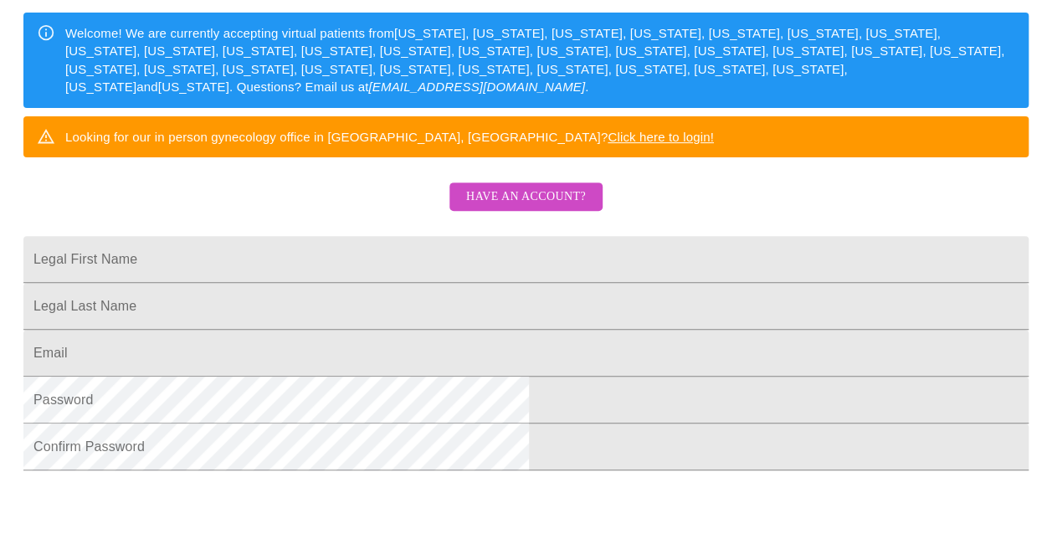
click at [553, 208] on span "Have an account?" at bounding box center [526, 197] width 120 height 21
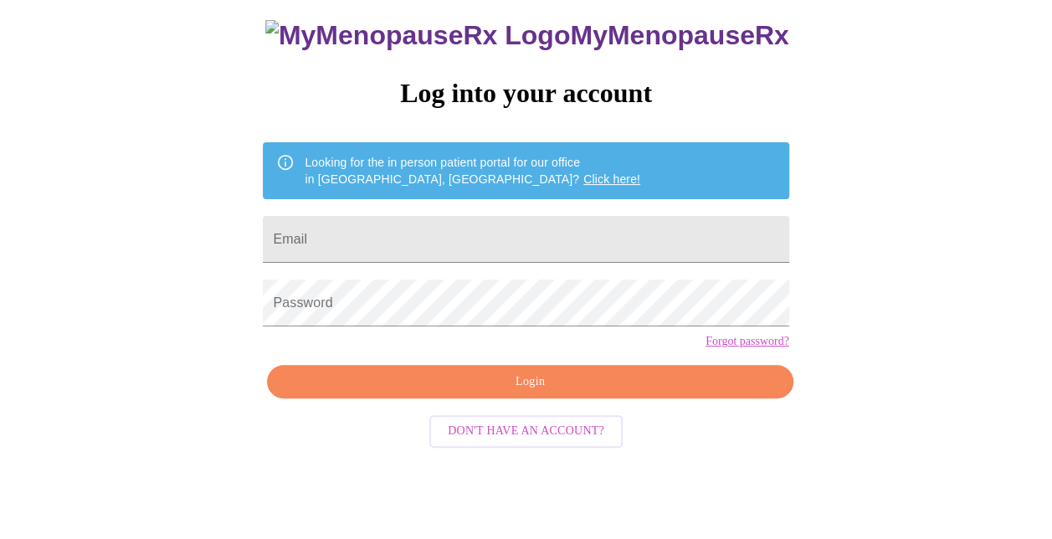
scroll to position [66, 0]
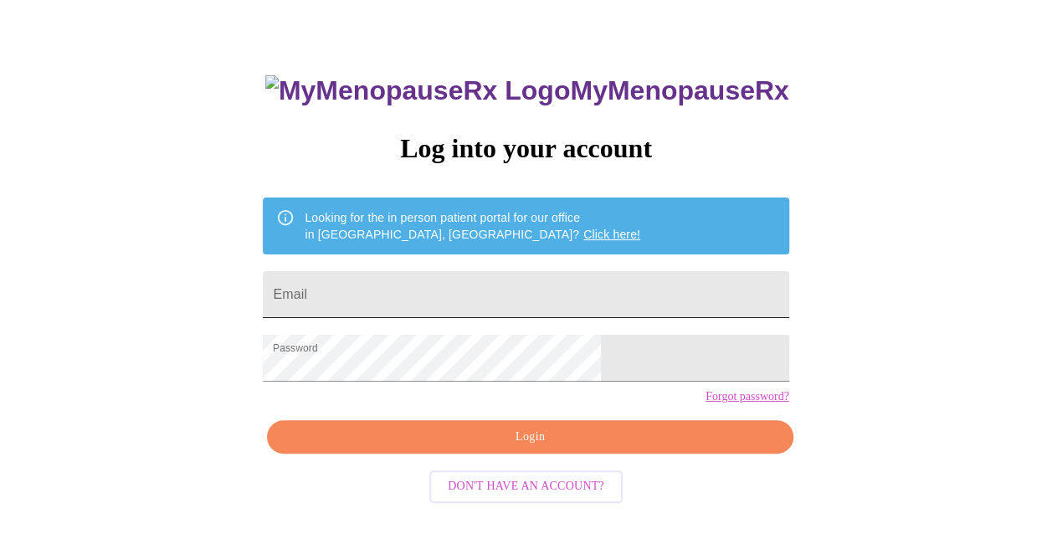
click at [455, 297] on input "Email" at bounding box center [526, 294] width 526 height 47
type input "[PERSON_NAME][EMAIL_ADDRESS][PERSON_NAME][DOMAIN_NAME]"
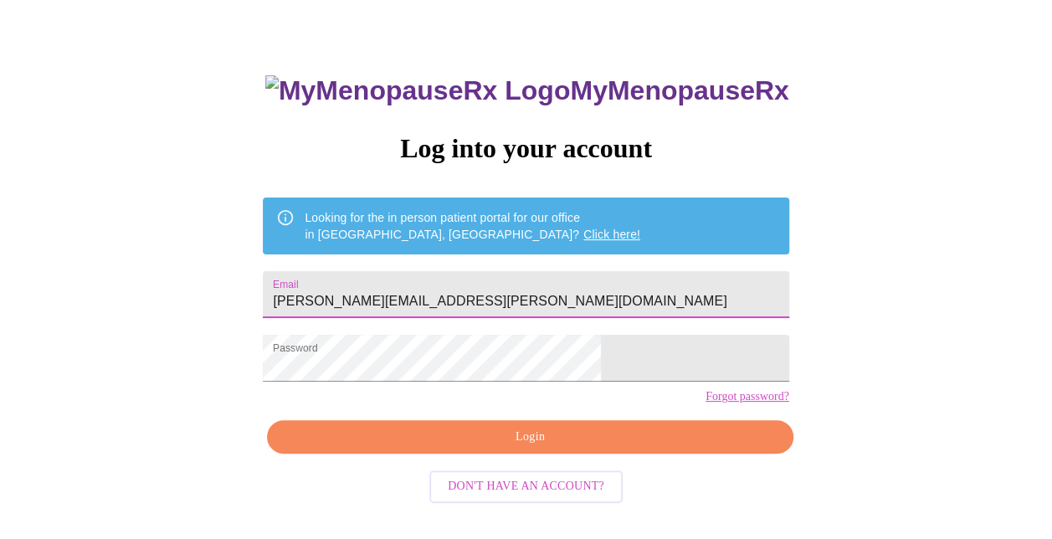
click at [510, 448] on span "Login" at bounding box center [529, 437] width 487 height 21
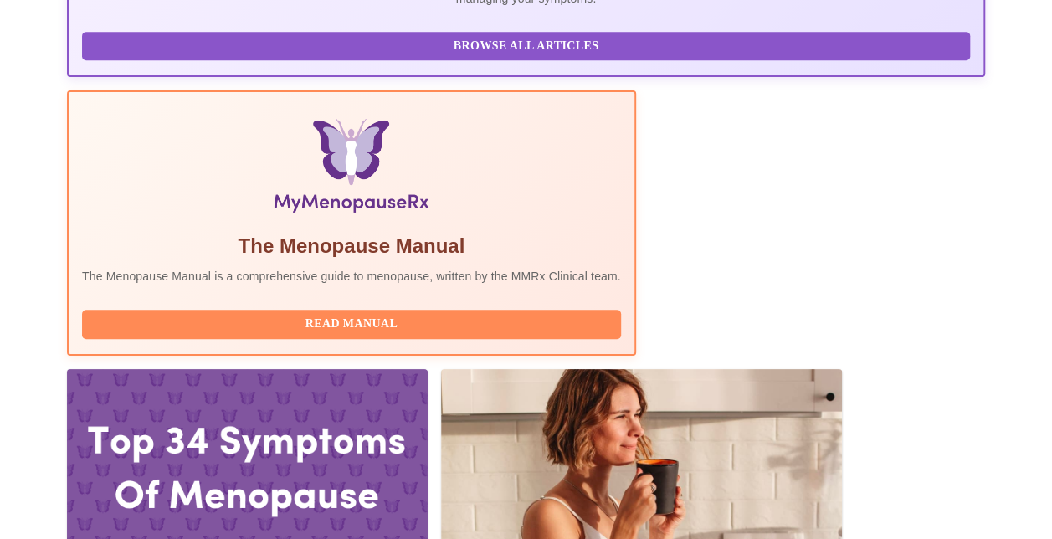
scroll to position [586, 0]
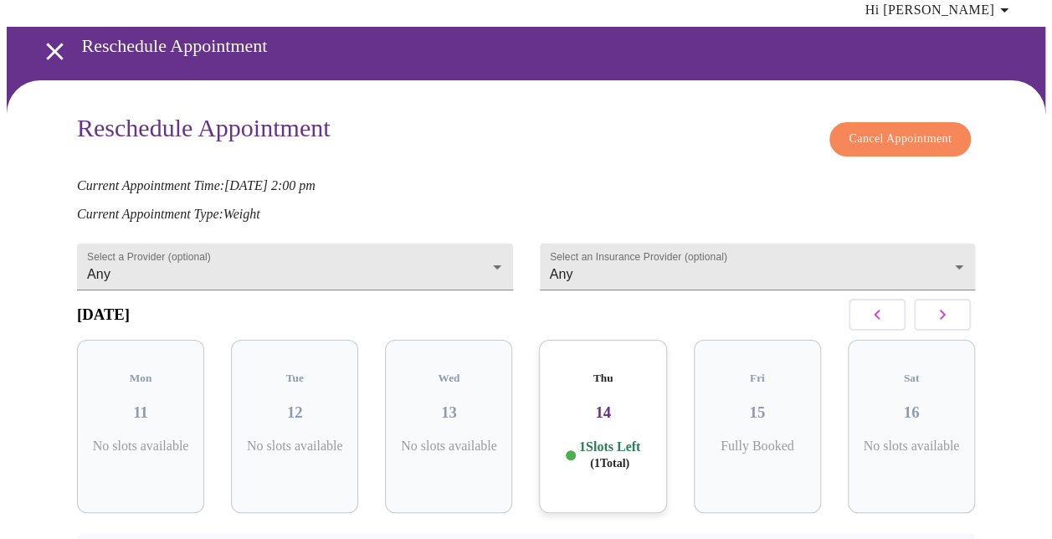
scroll to position [136, 0]
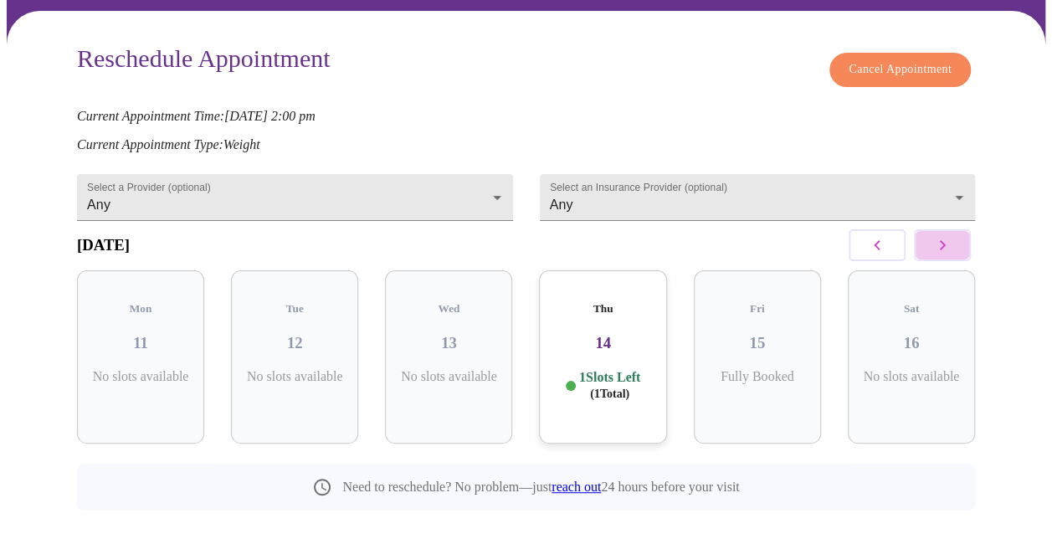
click at [931, 229] on button "button" at bounding box center [942, 245] width 57 height 32
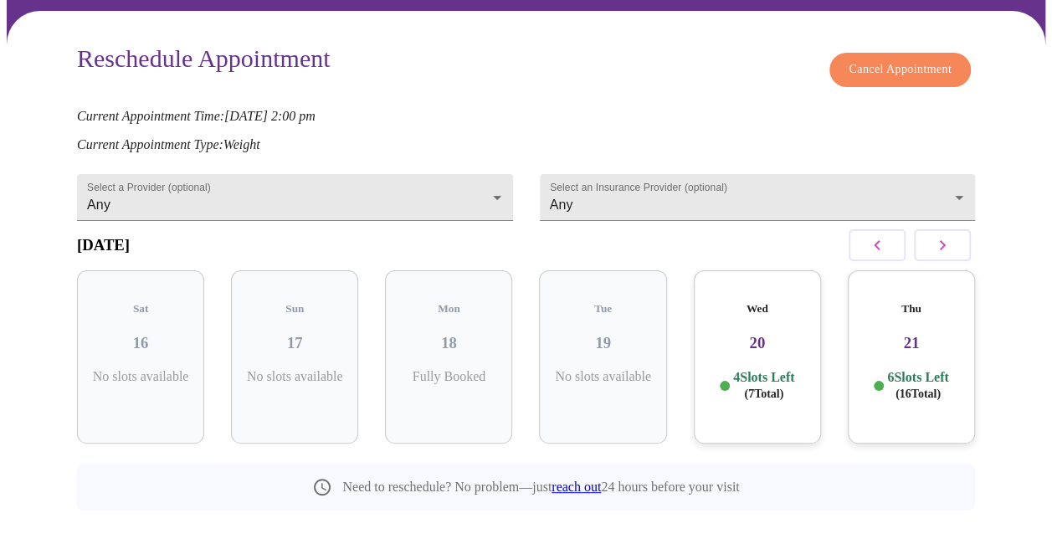
click at [762, 388] on span "( 7 Total)" at bounding box center [763, 394] width 39 height 13
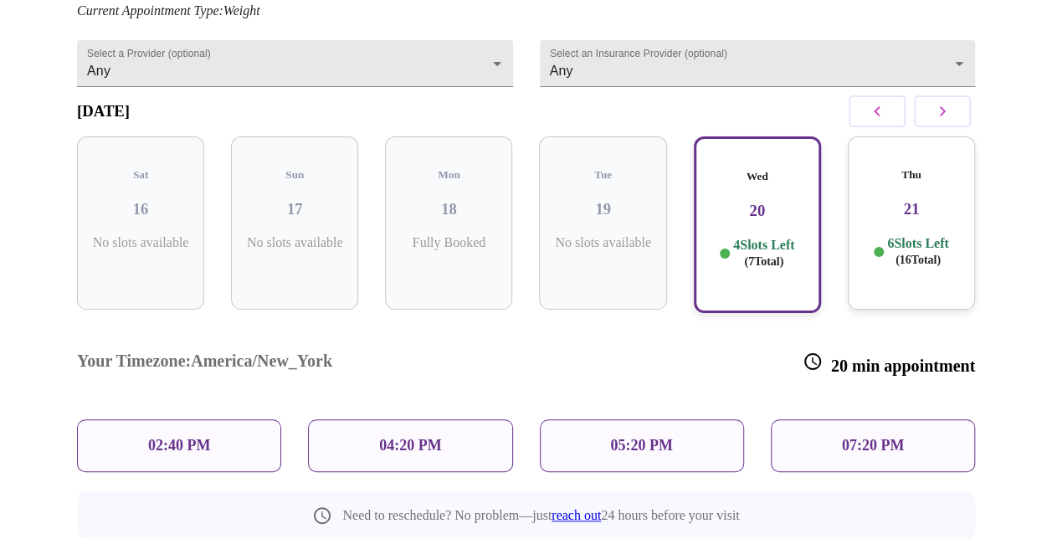
scroll to position [271, 0]
click at [787, 186] on div "Wed 20 4 Slots Left ( 7 Total)" at bounding box center [757, 223] width 127 height 177
click at [785, 188] on div "Wed 20 4 Slots Left ( 7 Total)" at bounding box center [757, 223] width 127 height 177
drag, startPoint x: 785, startPoint y: 188, endPoint x: 749, endPoint y: 203, distance: 39.0
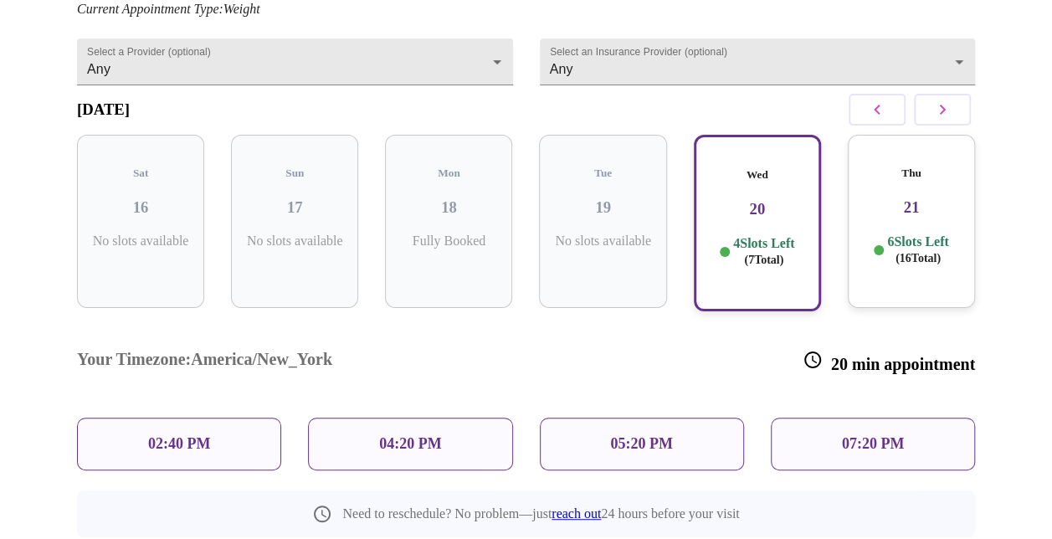
click at [749, 235] on p "4 Slots Left ( 7 Total)" at bounding box center [763, 251] width 61 height 33
click at [755, 254] on span "( 7 Total)" at bounding box center [763, 260] width 39 height 13
click at [759, 200] on h3 "20" at bounding box center [757, 209] width 97 height 18
click at [223, 491] on div "Need to reschedule? No problem—just reach out 24 hours before your visit" at bounding box center [526, 514] width 898 height 47
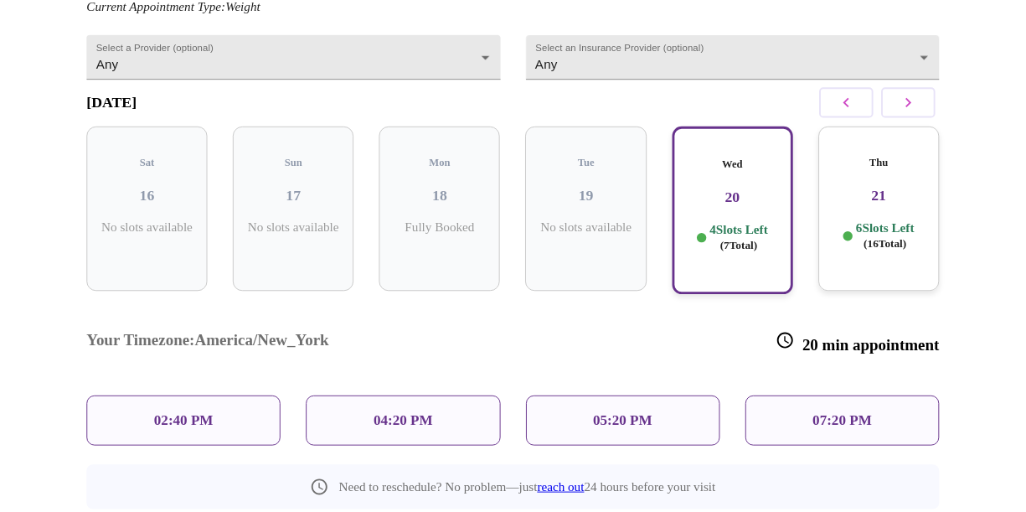
scroll to position [296, 0]
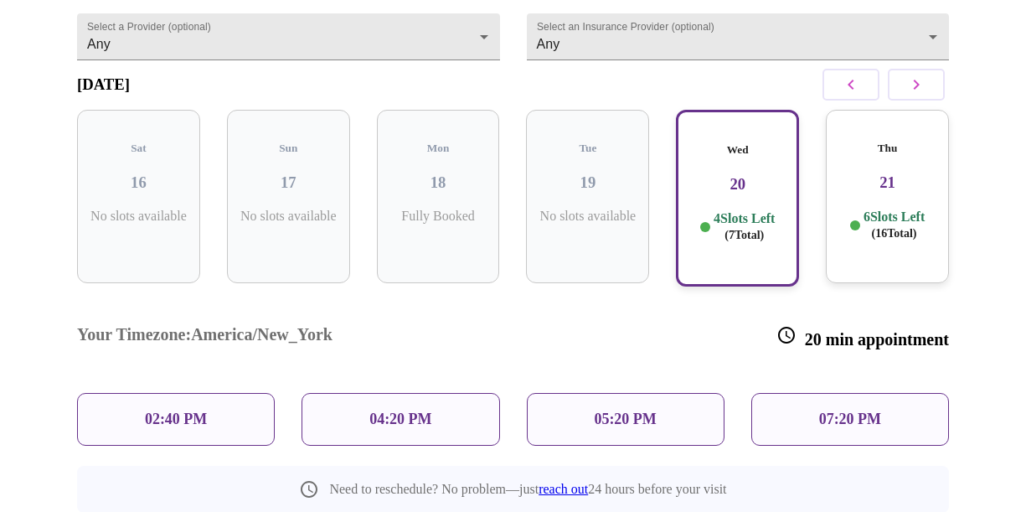
click at [901, 173] on h3 "21" at bounding box center [887, 182] width 96 height 18
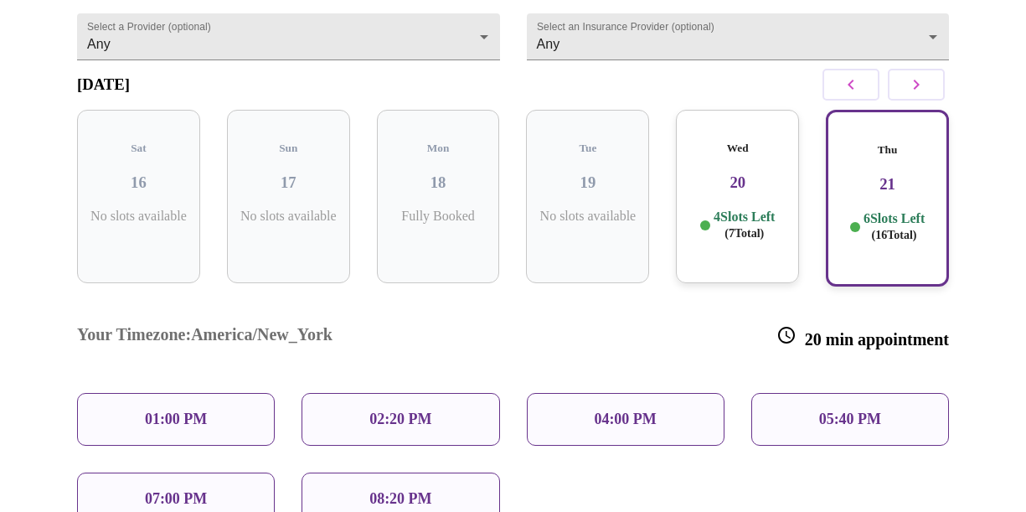
click at [730, 208] on p "4 Slots Left ( 7 Total)" at bounding box center [743, 224] width 61 height 33
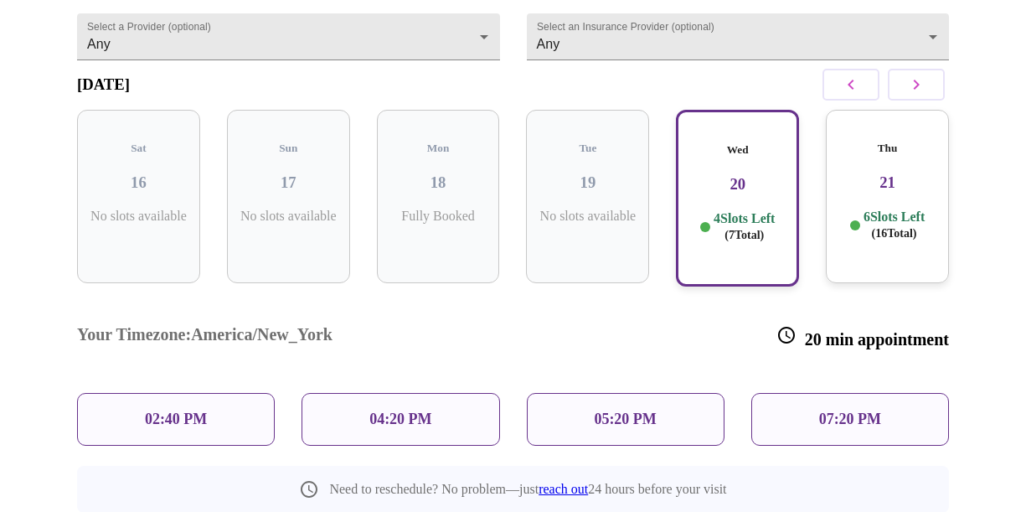
click at [145, 410] on p "02:40 PM" at bounding box center [176, 419] width 62 height 18
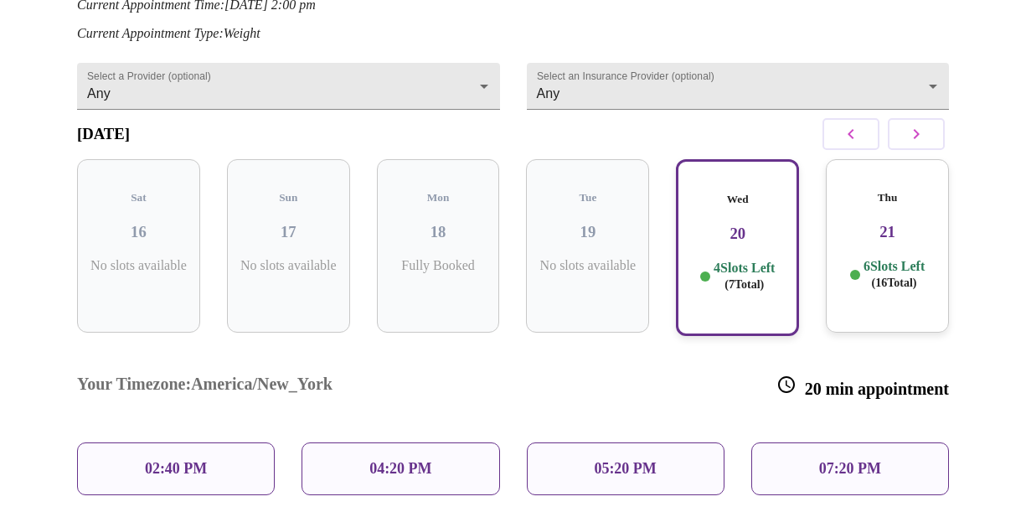
scroll to position [141, 0]
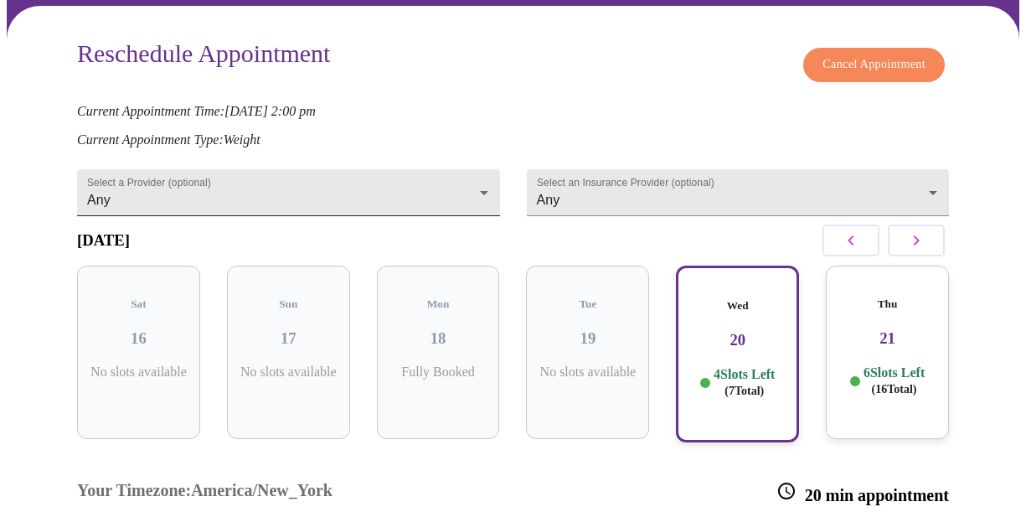
click at [439, 191] on body "MyMenopauseRx Appointments Messaging Labs Uploads Medications Community Refer a…" at bounding box center [513, 338] width 1012 height 944
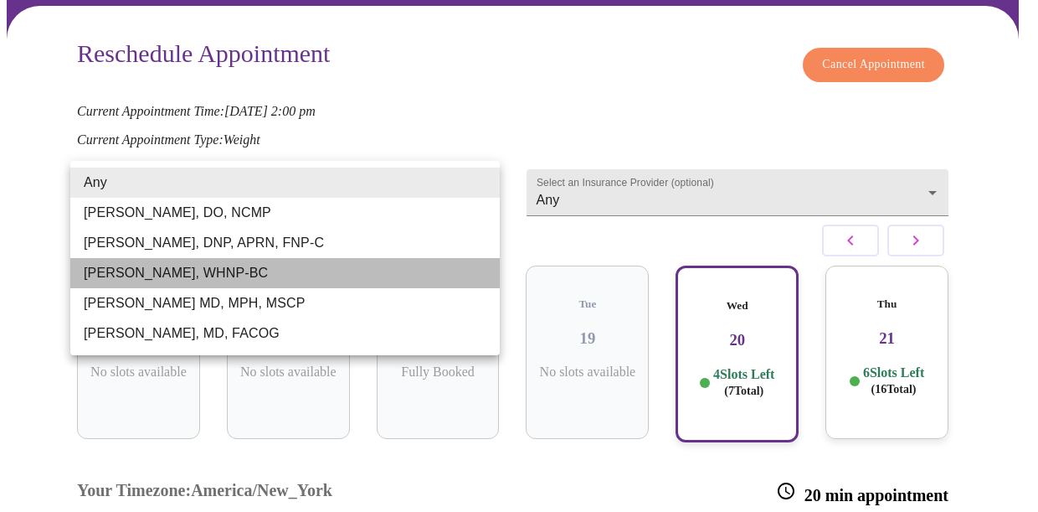
click at [203, 275] on li "[PERSON_NAME], WHNP-BC" at bounding box center [285, 273] width 430 height 30
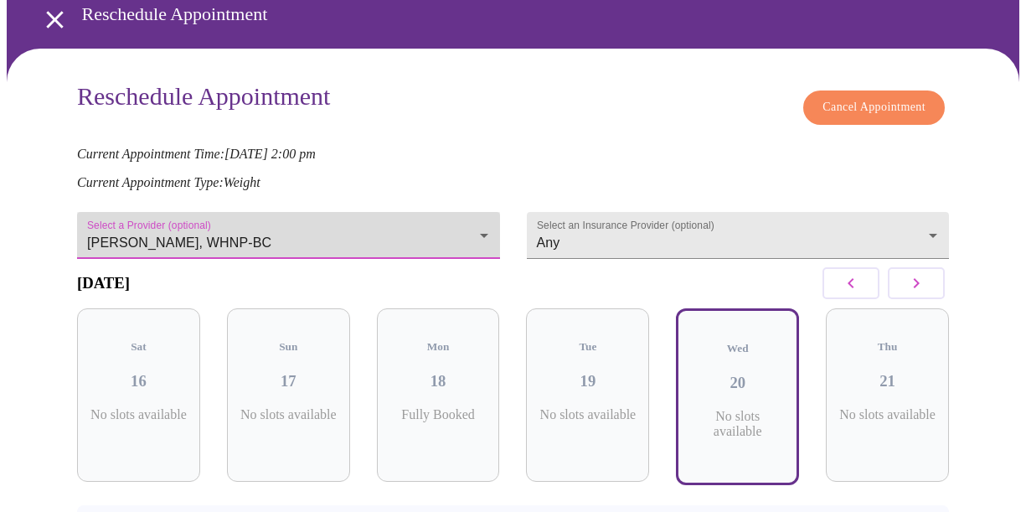
scroll to position [5, 0]
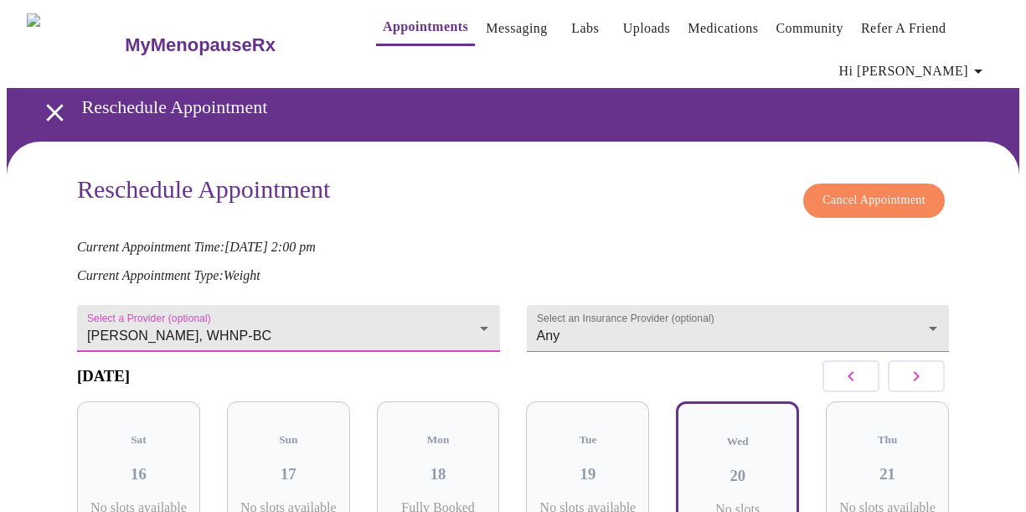
click at [427, 320] on body "MyMenopauseRx Appointments Messaging Labs Uploads Medications Community Refer a…" at bounding box center [513, 394] width 1012 height 785
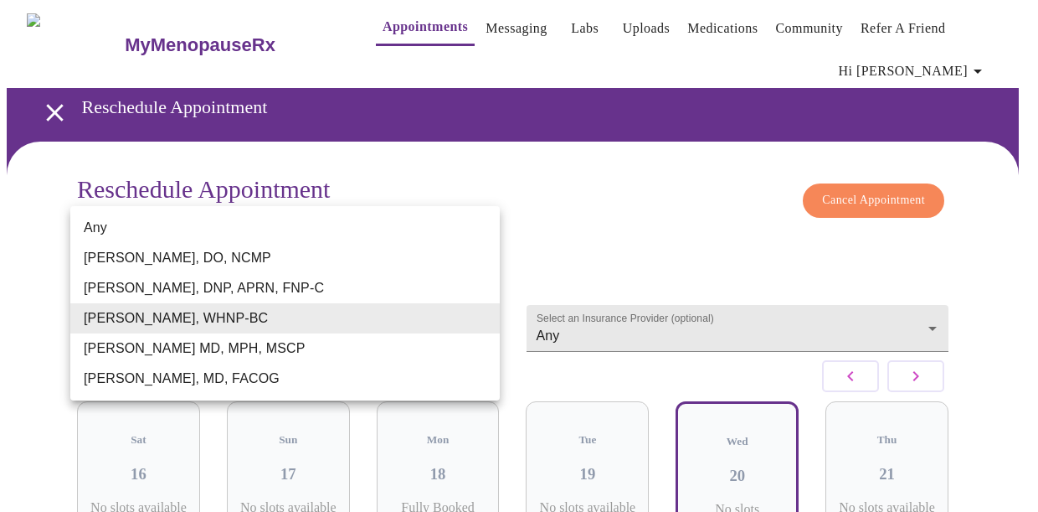
click at [226, 219] on li "Any" at bounding box center [285, 228] width 430 height 30
type input "Any"
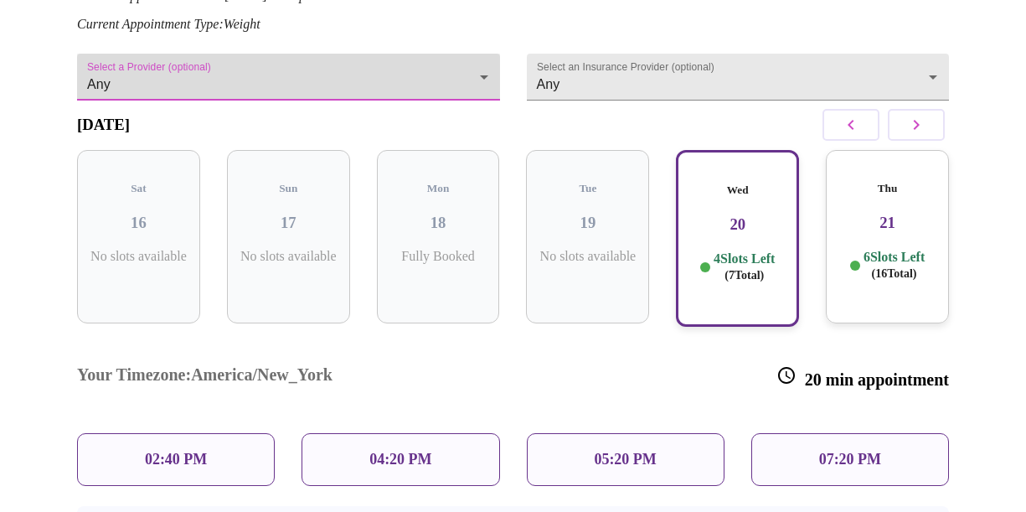
scroll to position [392, 0]
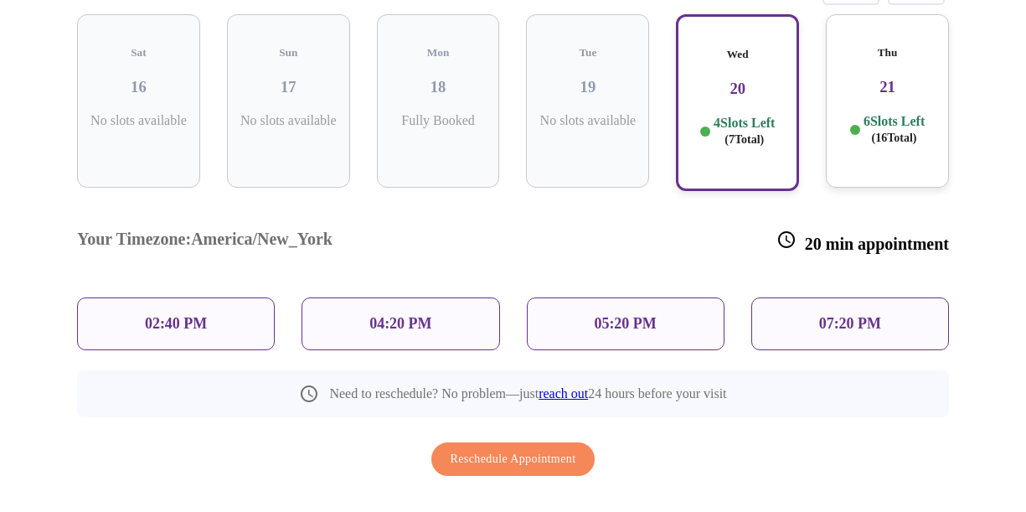
click at [157, 315] on p "02:40 PM" at bounding box center [176, 324] width 62 height 18
click at [220, 297] on div "02:40 PM" at bounding box center [176, 323] width 198 height 53
click at [221, 297] on div "02:40 PM" at bounding box center [176, 323] width 198 height 53
click at [216, 297] on div "02:40 PM" at bounding box center [176, 323] width 198 height 53
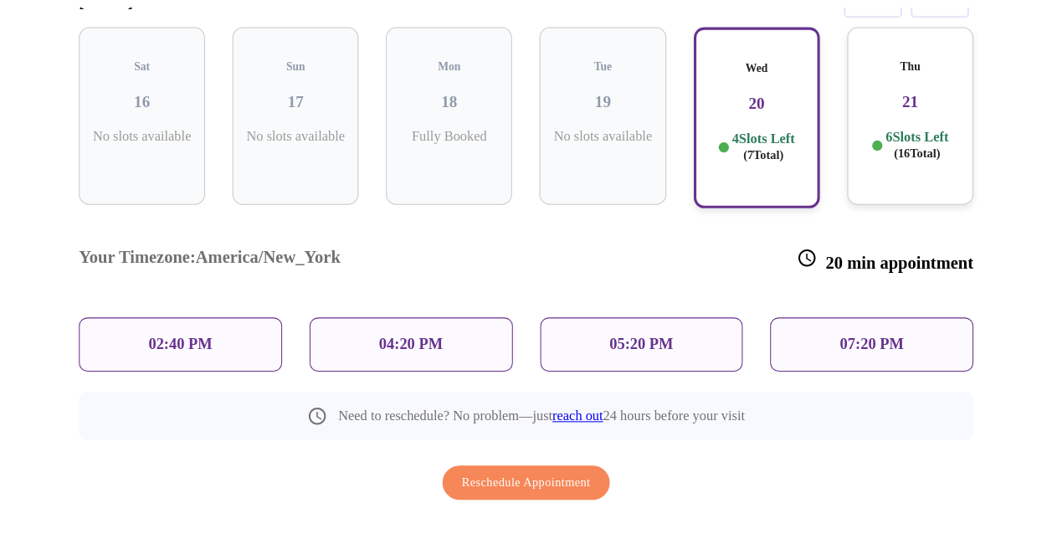
scroll to position [337, 0]
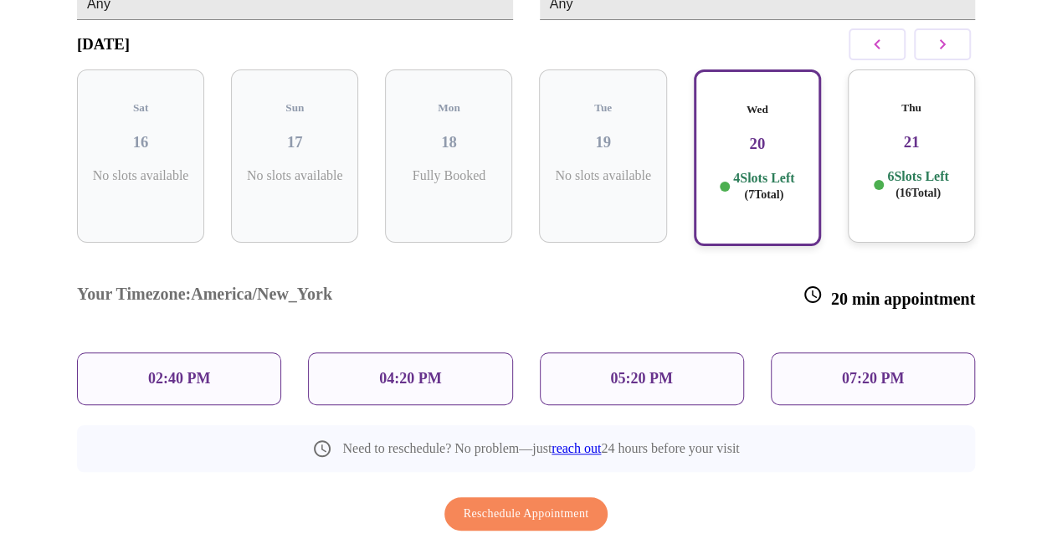
click at [165, 370] on p "02:40 PM" at bounding box center [179, 379] width 62 height 18
click at [167, 370] on p "02:40 PM" at bounding box center [179, 379] width 62 height 18
click at [201, 353] on div "02:40 PM" at bounding box center [179, 379] width 204 height 53
click at [970, 122] on div "Thu 21 6 Slots Left ( 16 Total)" at bounding box center [911, 155] width 127 height 173
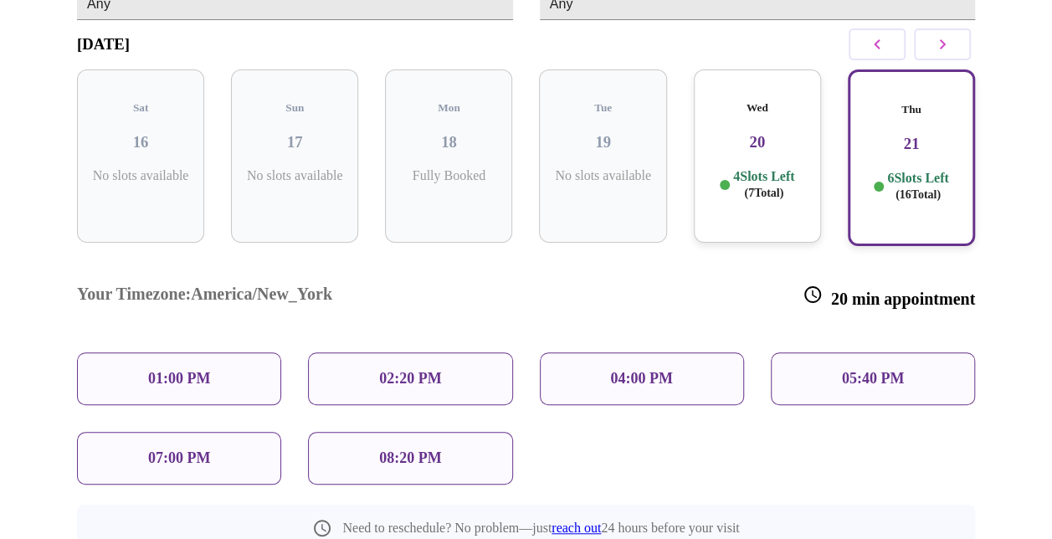
scroll to position [365, 0]
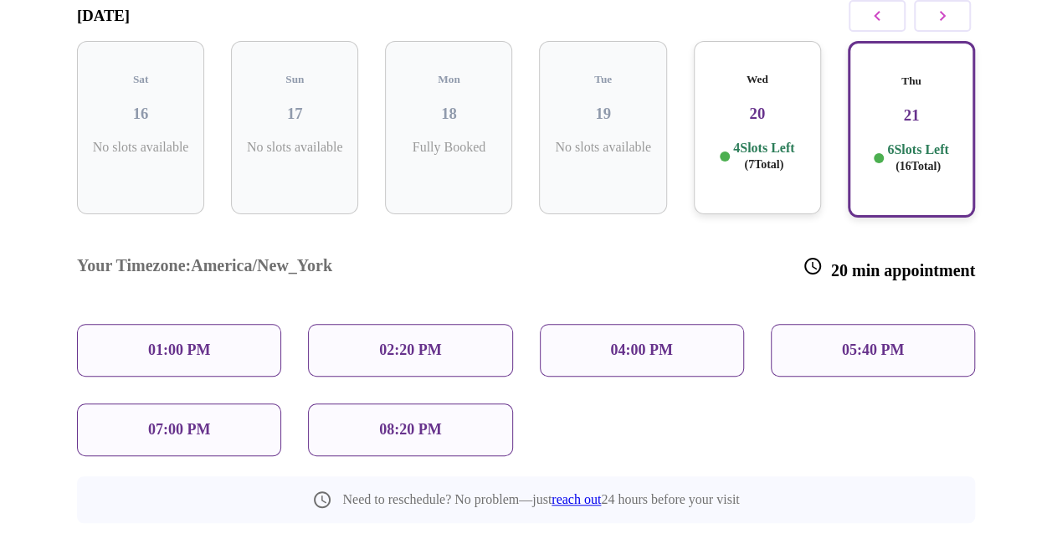
click at [757, 140] on p "4 Slots Left ( 7 Total)" at bounding box center [763, 156] width 61 height 33
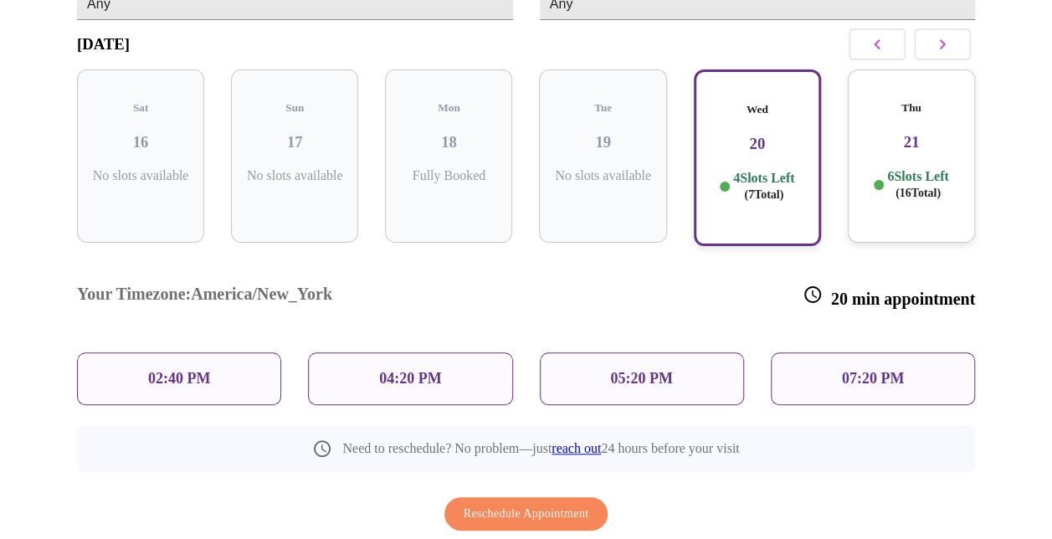
click at [227, 353] on div "02:40 PM" at bounding box center [179, 379] width 204 height 53
click at [145, 353] on div "02:40 PM" at bounding box center [179, 379] width 204 height 53
click at [146, 353] on div "02:40 PM" at bounding box center [179, 379] width 204 height 53
click at [502, 504] on span "Reschedule Appointment" at bounding box center [527, 514] width 126 height 21
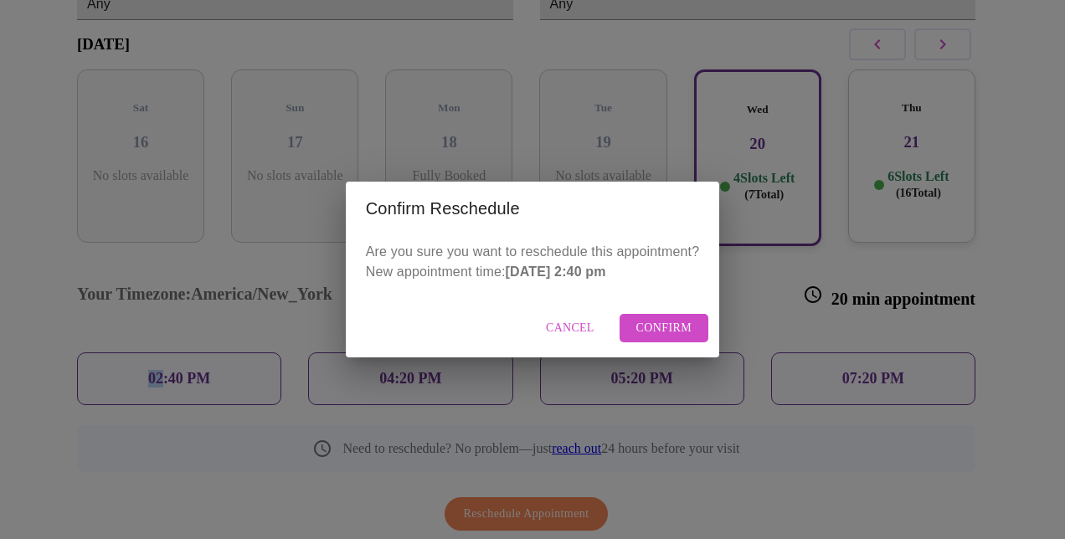
click at [666, 330] on span "Confirm" at bounding box center [664, 328] width 56 height 21
